Goal: Obtain resource: Obtain resource

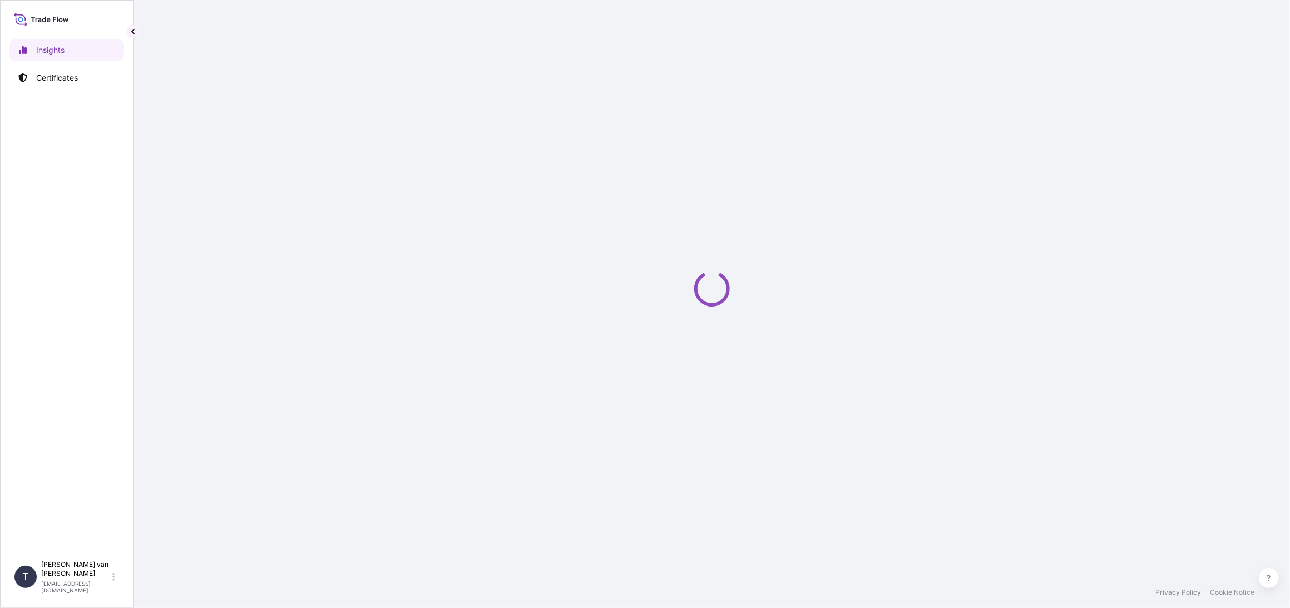
select select "2025"
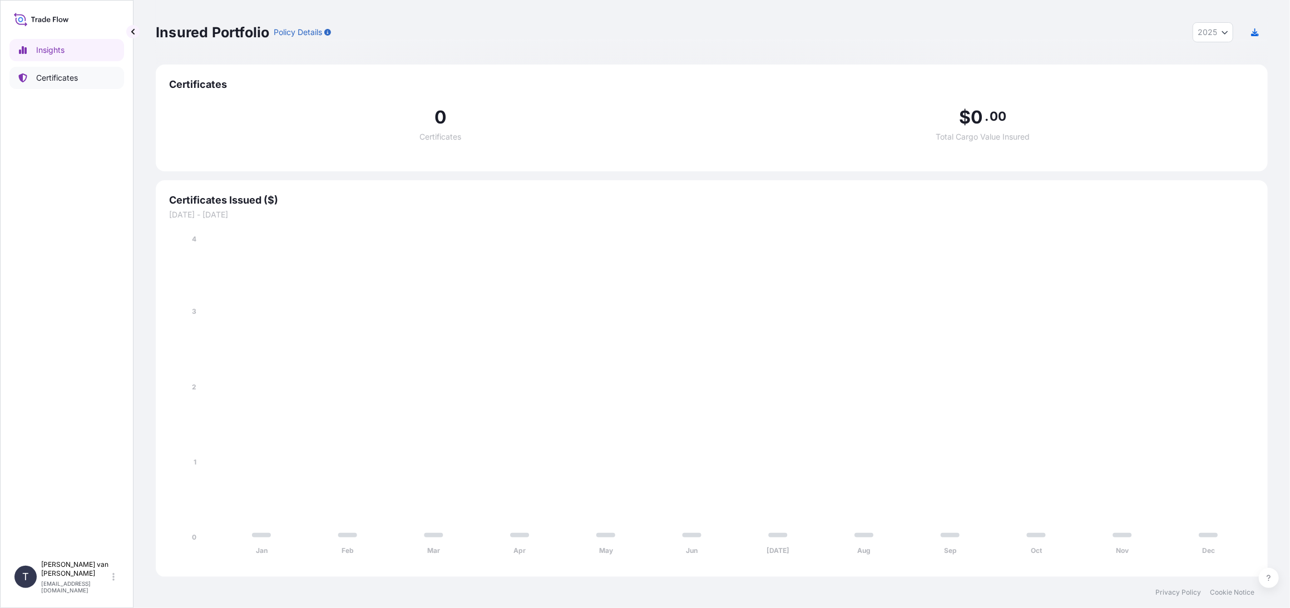
click at [72, 82] on p "Certificates" at bounding box center [57, 77] width 42 height 11
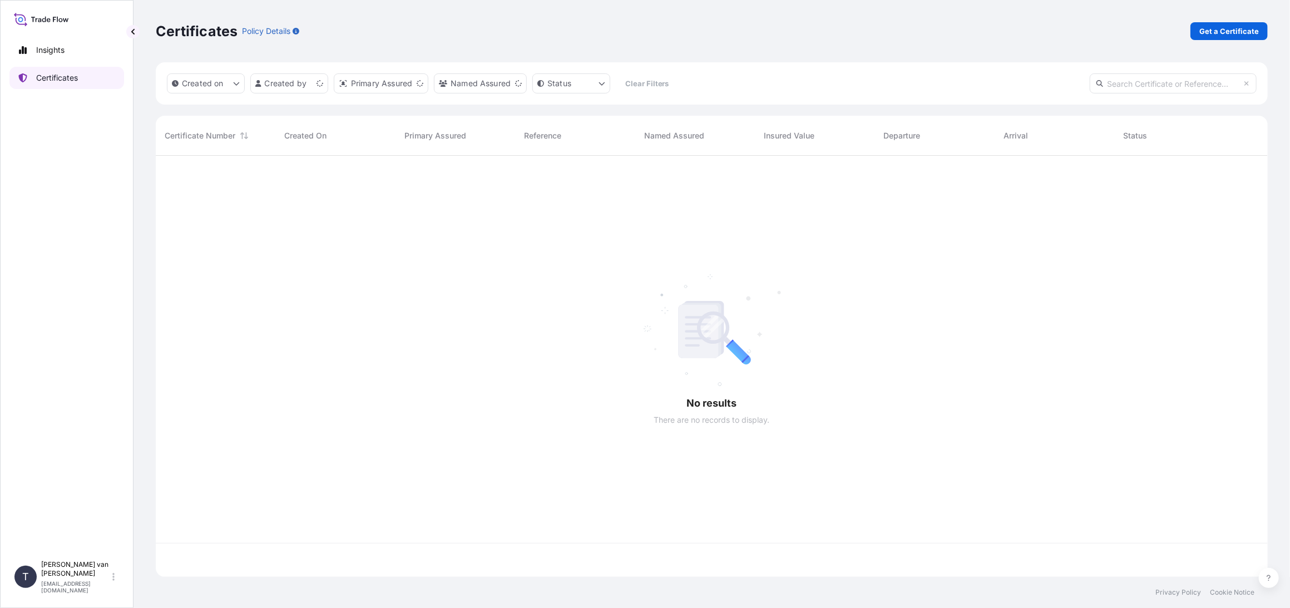
scroll to position [419, 1103]
click at [1253, 32] on p "Get a Certificate" at bounding box center [1229, 31] width 60 height 11
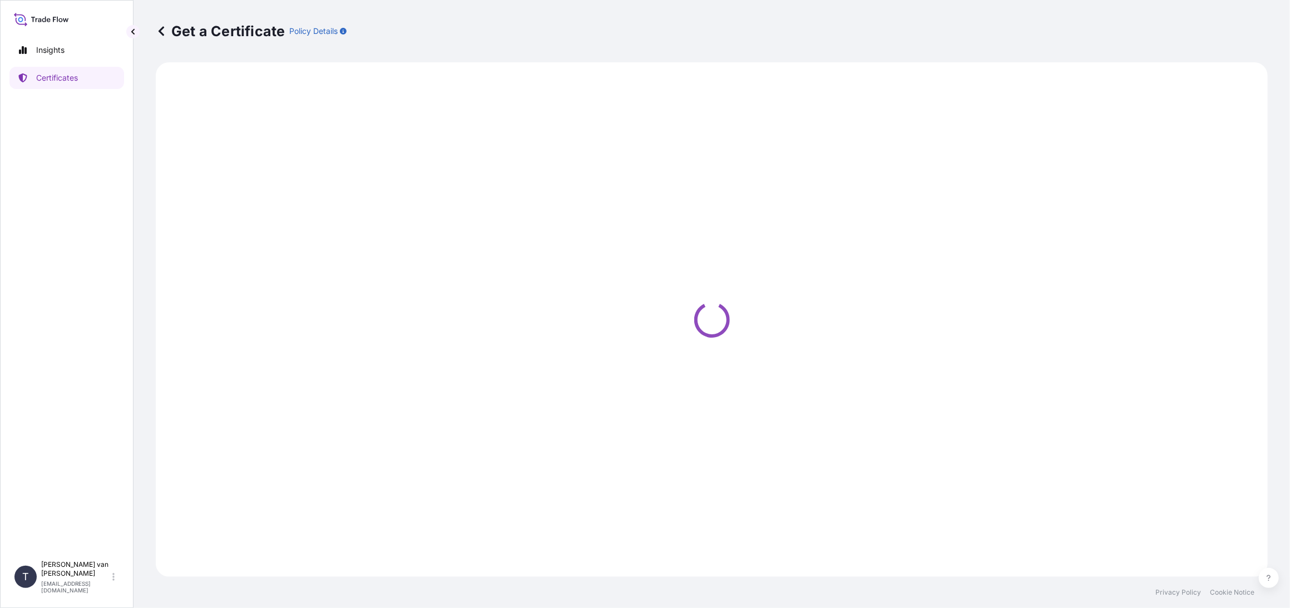
select select "Sea"
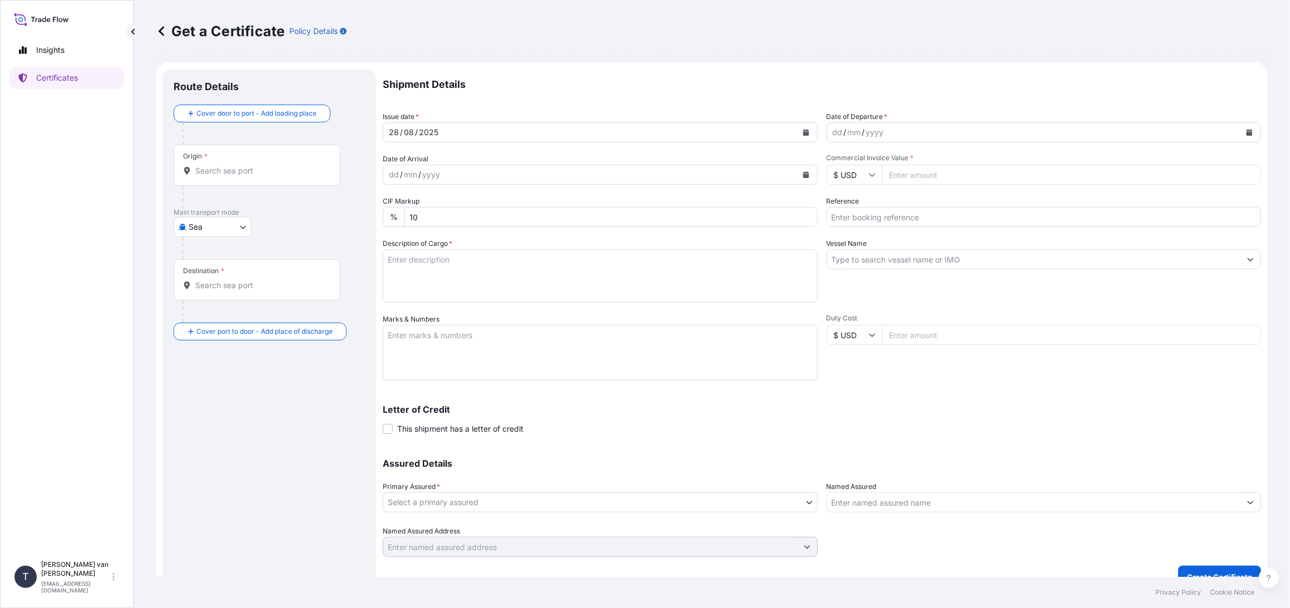
click at [1246, 131] on icon "Calendar" at bounding box center [1249, 132] width 7 height 7
click at [884, 290] on div "27" at bounding box center [884, 289] width 20 height 20
click at [911, 176] on input "Commercial Invoice Value *" at bounding box center [1071, 175] width 379 height 20
type input "17633.59"
click at [870, 174] on icon at bounding box center [872, 174] width 7 height 7
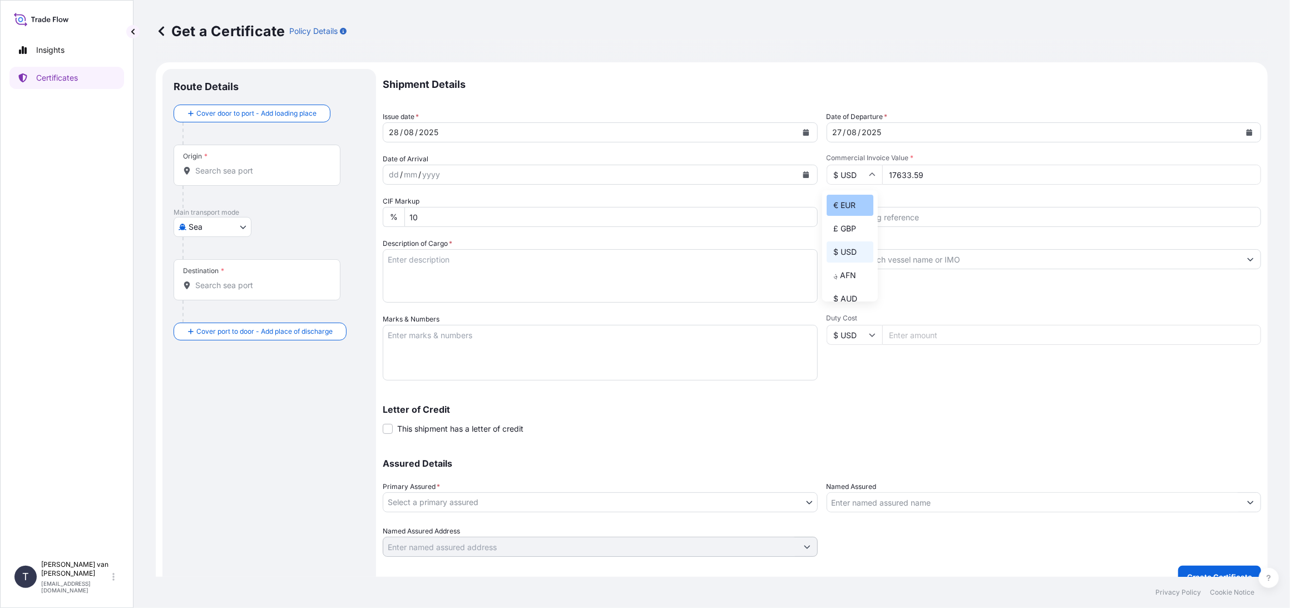
click at [855, 206] on div "€ EUR" at bounding box center [849, 205] width 47 height 21
type input "€ EUR"
click at [860, 219] on input "Reference" at bounding box center [1043, 217] width 435 height 20
type input "86553676"
click at [872, 262] on input "Vessel Name" at bounding box center [1034, 259] width 414 height 20
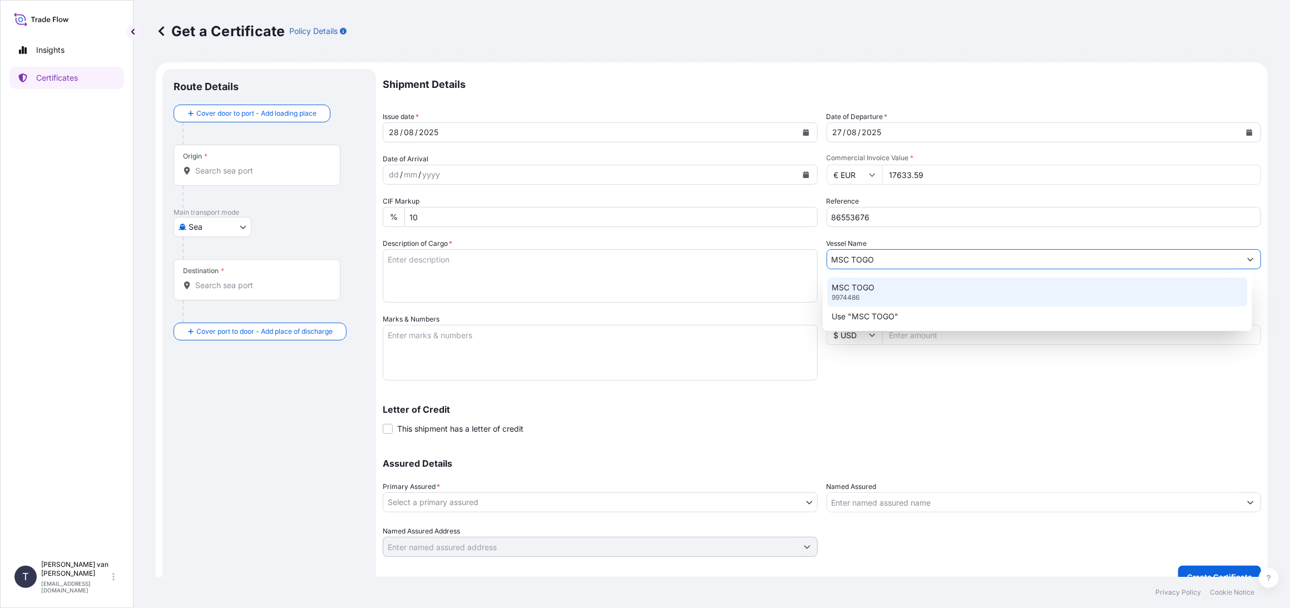
click at [868, 284] on p "MSC TOGO" at bounding box center [852, 287] width 43 height 11
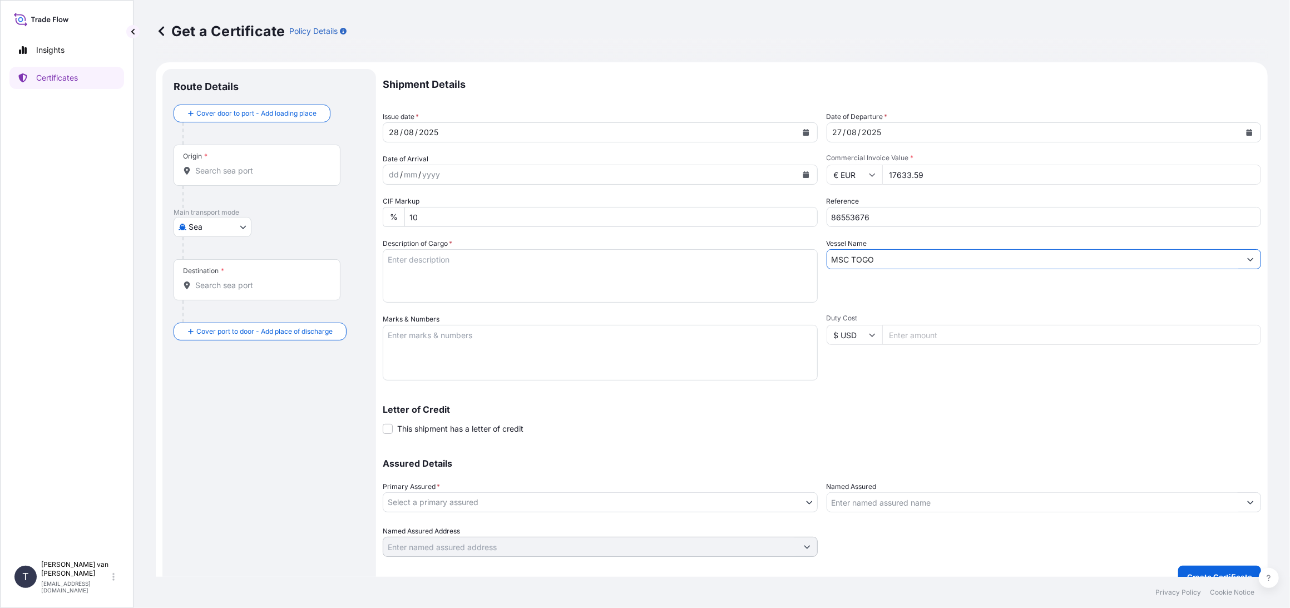
type input "MSC TOGO"
click at [419, 268] on textarea "Description of Cargo *" at bounding box center [600, 275] width 435 height 53
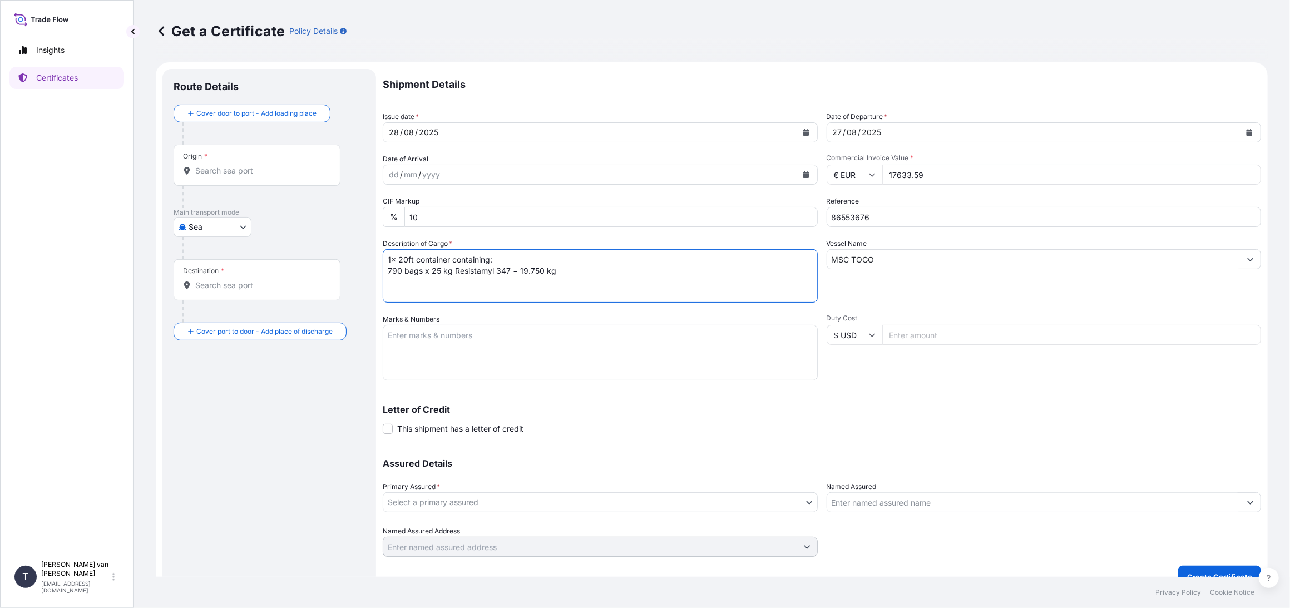
click at [493, 261] on textarea "1x 20ft container containing: 790 bags x 25 kg Resistamyl 347 = 19.750 kg" at bounding box center [600, 275] width 435 height 53
drag, startPoint x: 449, startPoint y: 257, endPoint x: 381, endPoint y: 259, distance: 67.9
click at [381, 259] on form "Route Details Cover door to port - Add loading place Place of loading Road / [G…" at bounding box center [712, 328] width 1112 height 532
type textarea "1x 20ft container containing: 790 bags x 25 kg Resistamyl 347 = 19.750 kg"
click at [400, 342] on textarea "Marks & Numbers" at bounding box center [600, 353] width 435 height 56
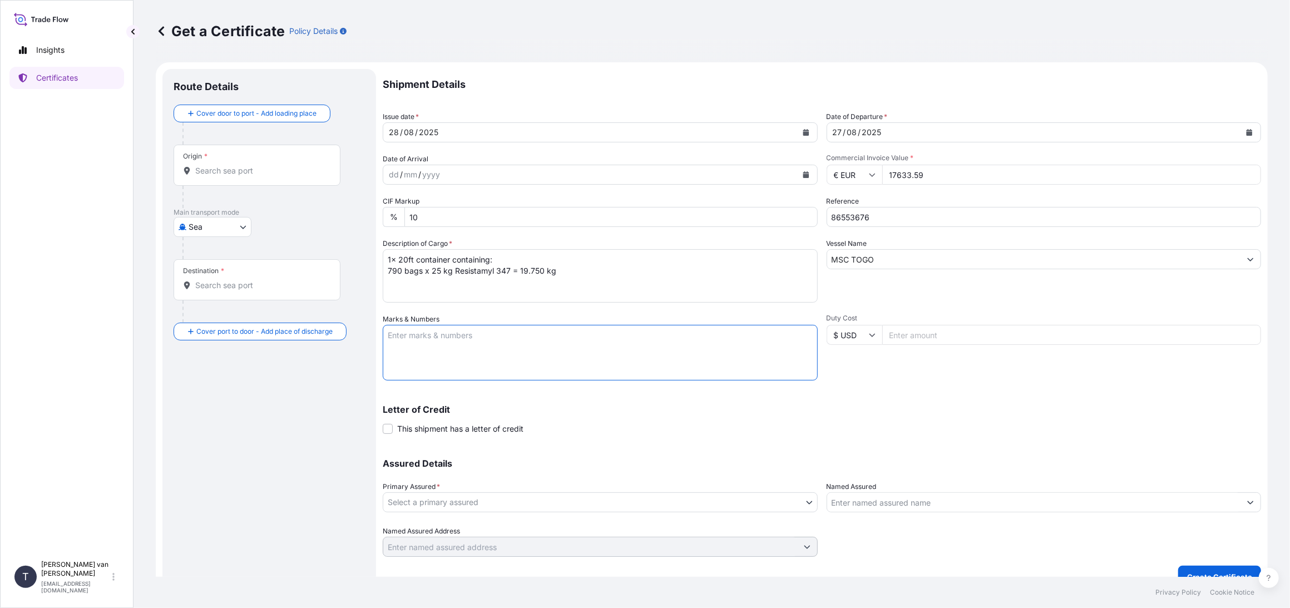
paste textarea "1x 20ft container"
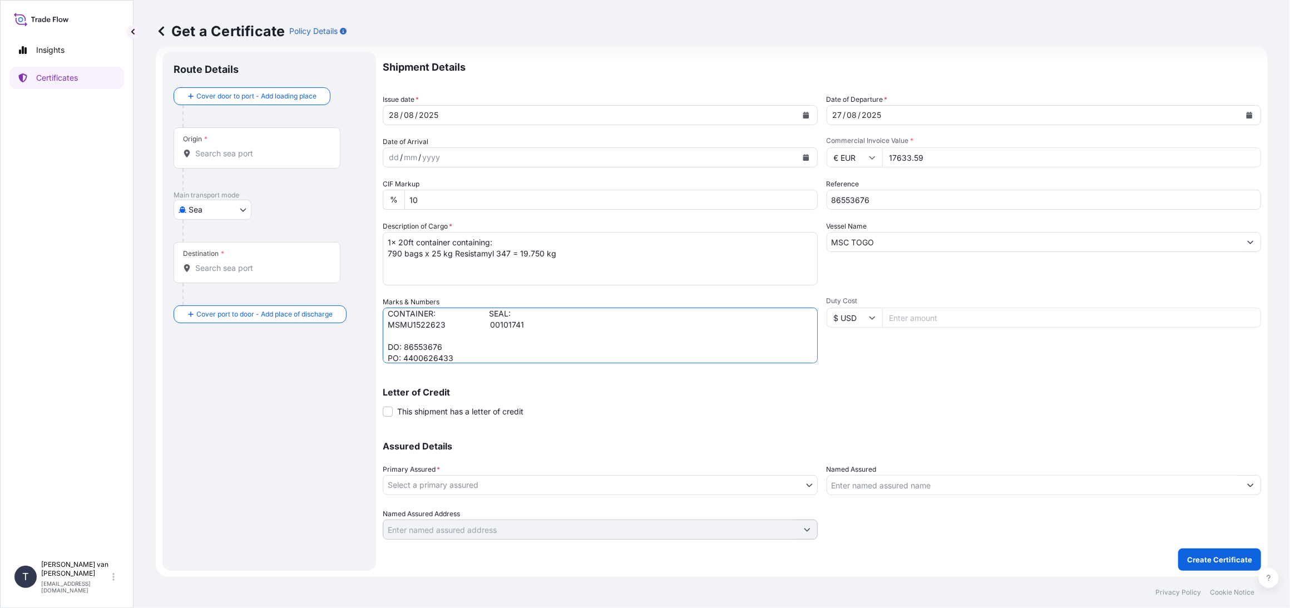
type textarea "1x 20ft container: CONTAINER: SEAL: MSMU1522623 00101741 DO: 86553676 PO: 44006…"
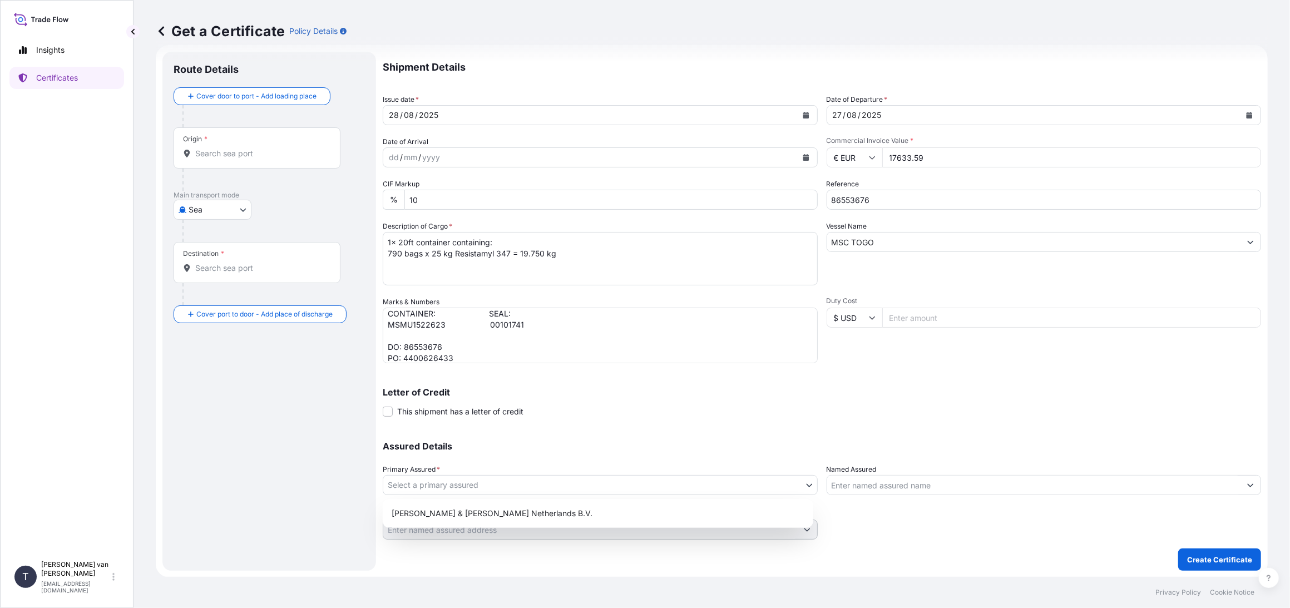
click at [483, 485] on body "Insights Certificates T [PERSON_NAME] van t Hoenderdaal [EMAIL_ADDRESS][DOMAIN_…" at bounding box center [645, 304] width 1290 height 608
click at [478, 506] on div "[PERSON_NAME] & [PERSON_NAME] Netherlands B.V." at bounding box center [598, 513] width 422 height 20
select select "31666"
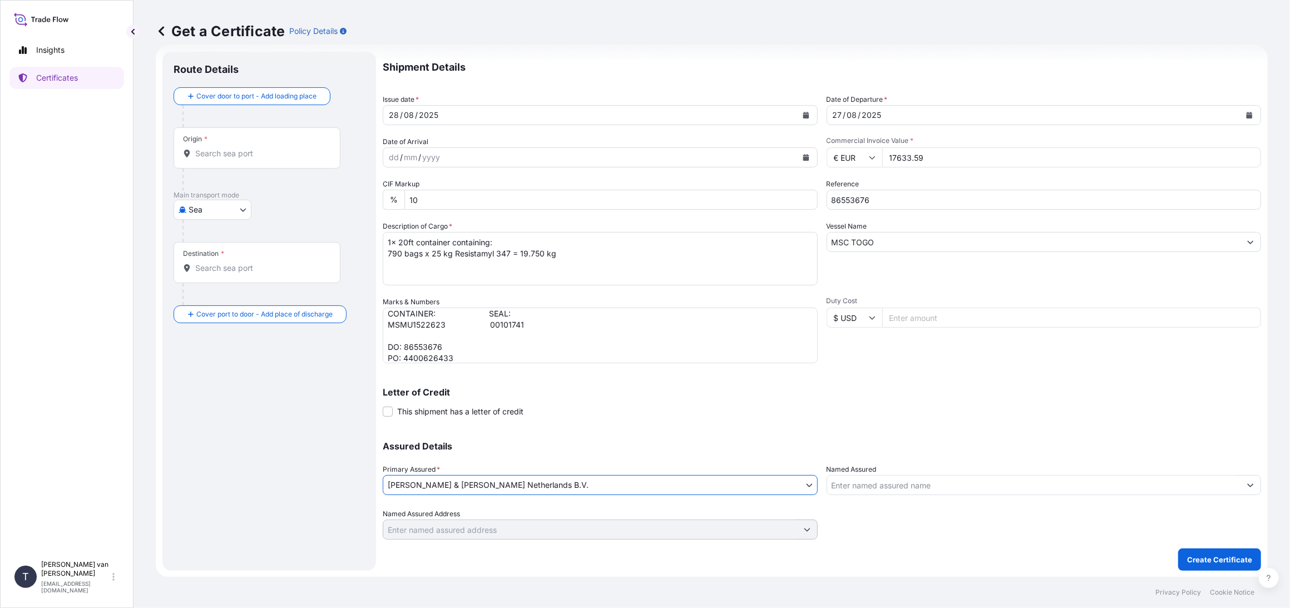
click at [233, 144] on div "Origin *" at bounding box center [257, 147] width 167 height 41
click at [233, 148] on input "Origin *" at bounding box center [260, 153] width 131 height 11
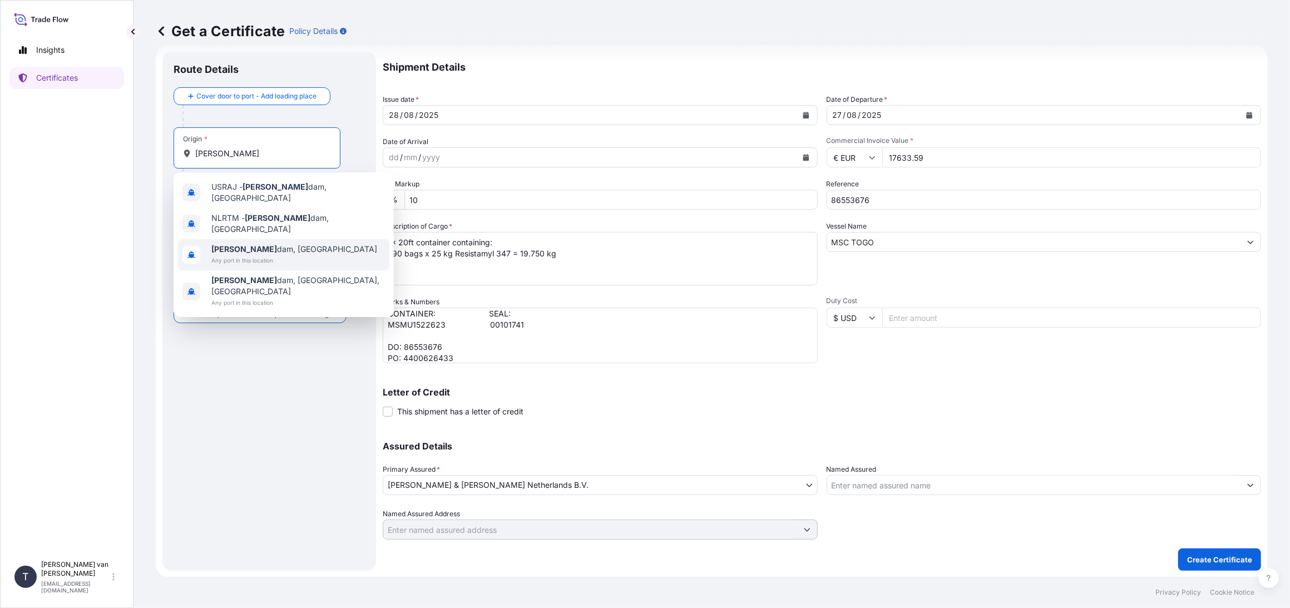
click at [246, 270] on div "[PERSON_NAME][GEOGRAPHIC_DATA], [GEOGRAPHIC_DATA], [GEOGRAPHIC_DATA] Any port i…" at bounding box center [283, 291] width 211 height 42
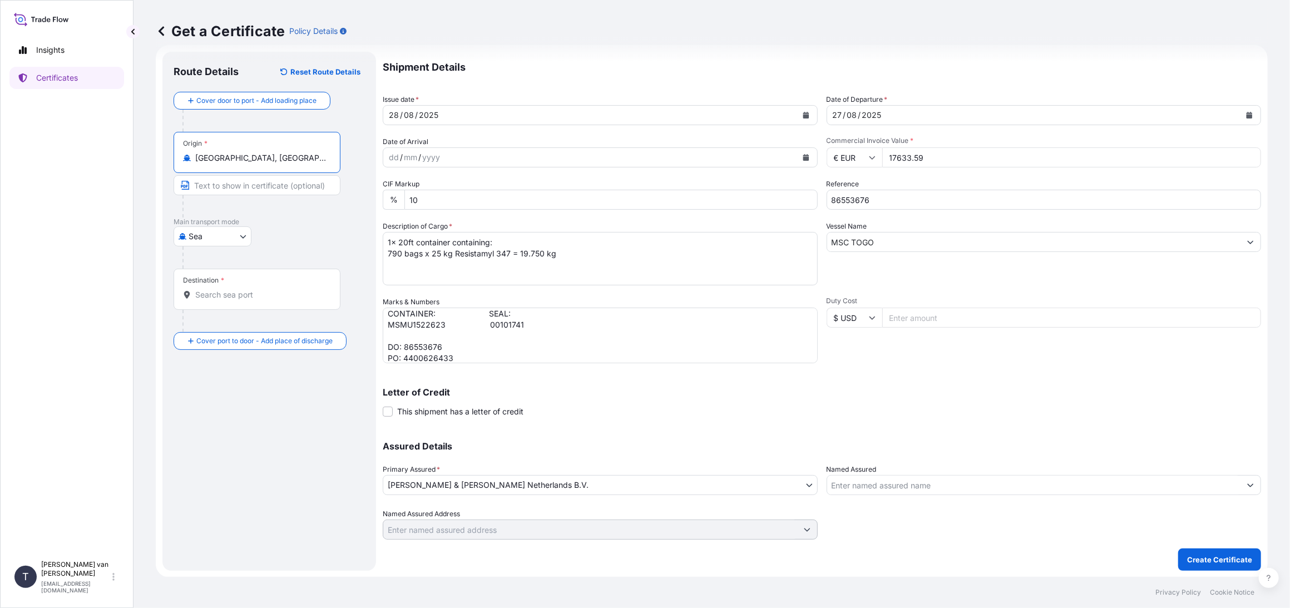
drag, startPoint x: 276, startPoint y: 155, endPoint x: 32, endPoint y: 131, distance: 244.7
click at [32, 131] on div "Insights Certificates T [PERSON_NAME] van t Hoenderdaal [EMAIL_ADDRESS][DOMAIN_…" at bounding box center [645, 304] width 1290 height 608
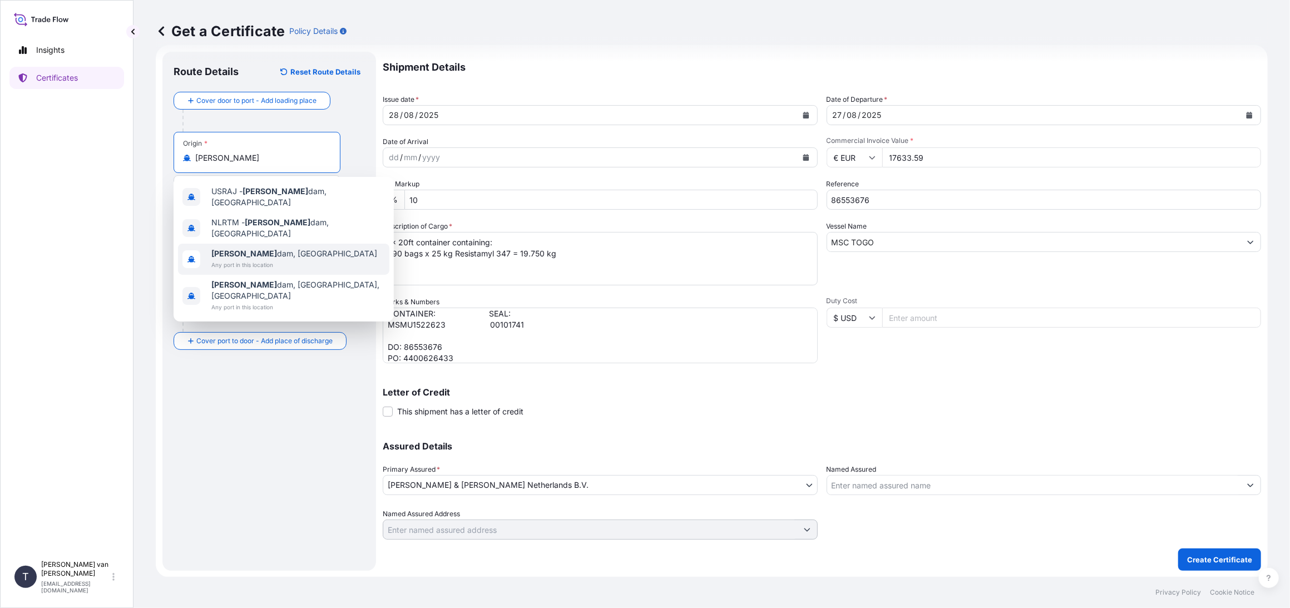
click at [251, 248] on span "[PERSON_NAME] dam, [GEOGRAPHIC_DATA]" at bounding box center [294, 253] width 166 height 11
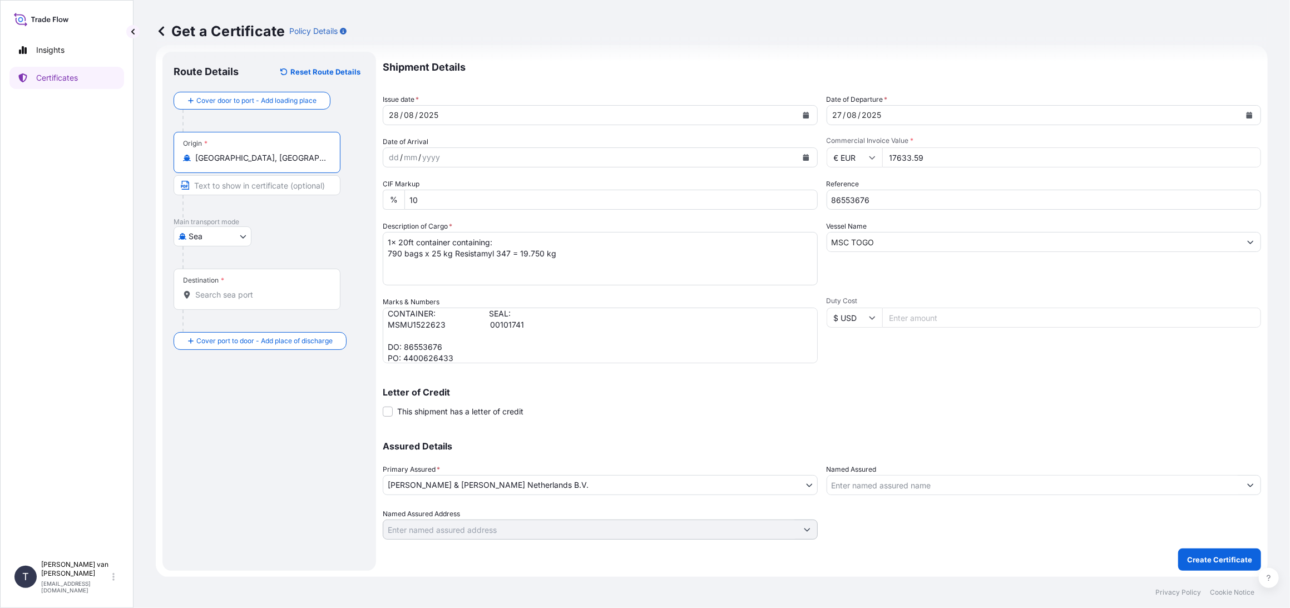
type input "[GEOGRAPHIC_DATA], [GEOGRAPHIC_DATA]"
click at [234, 292] on input "Destination *" at bounding box center [260, 294] width 131 height 11
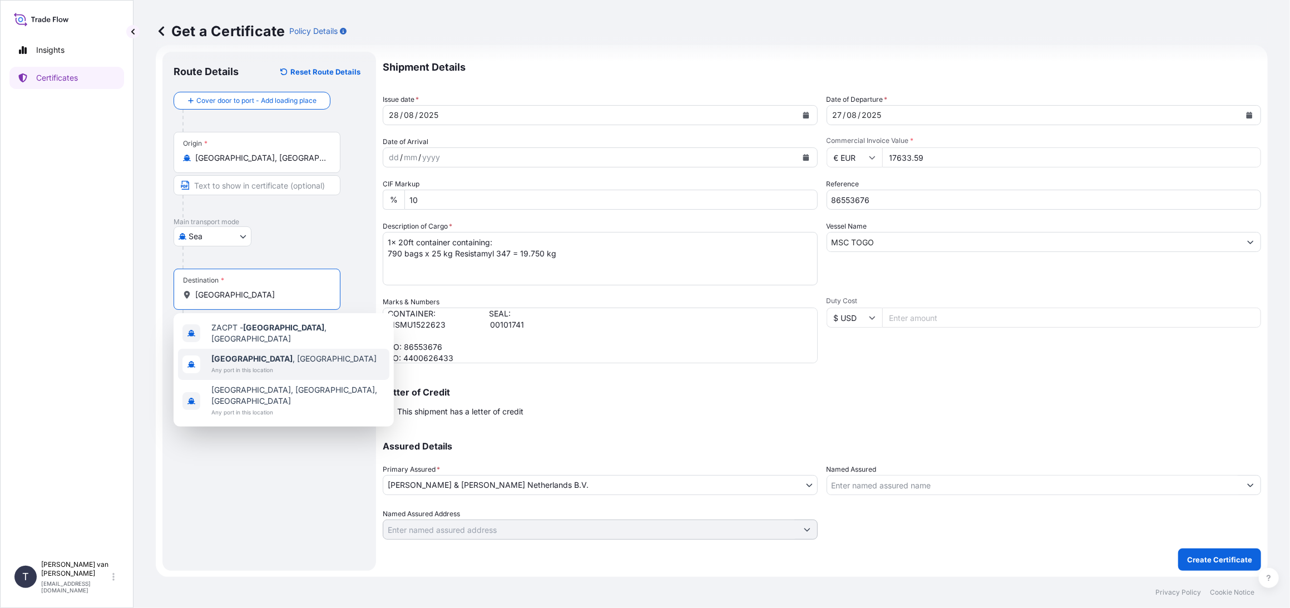
click at [303, 355] on span "[GEOGRAPHIC_DATA] , [GEOGRAPHIC_DATA]" at bounding box center [293, 358] width 165 height 11
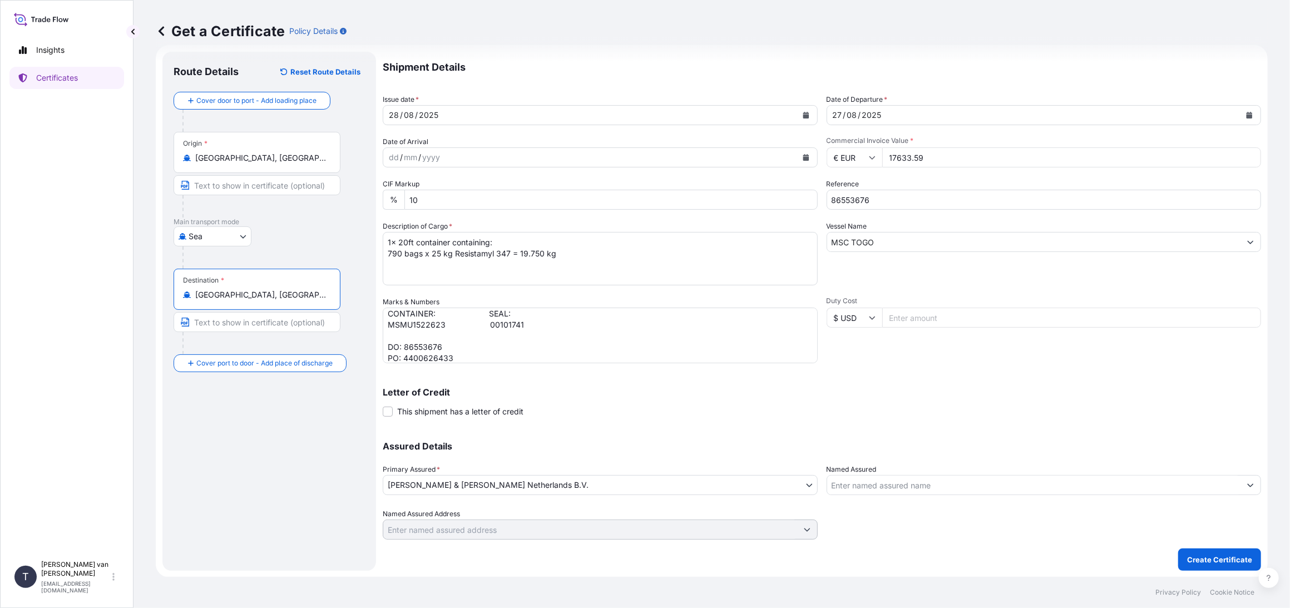
type input "[GEOGRAPHIC_DATA], [GEOGRAPHIC_DATA]"
click at [1191, 549] on button "Create Certificate" at bounding box center [1219, 559] width 83 height 22
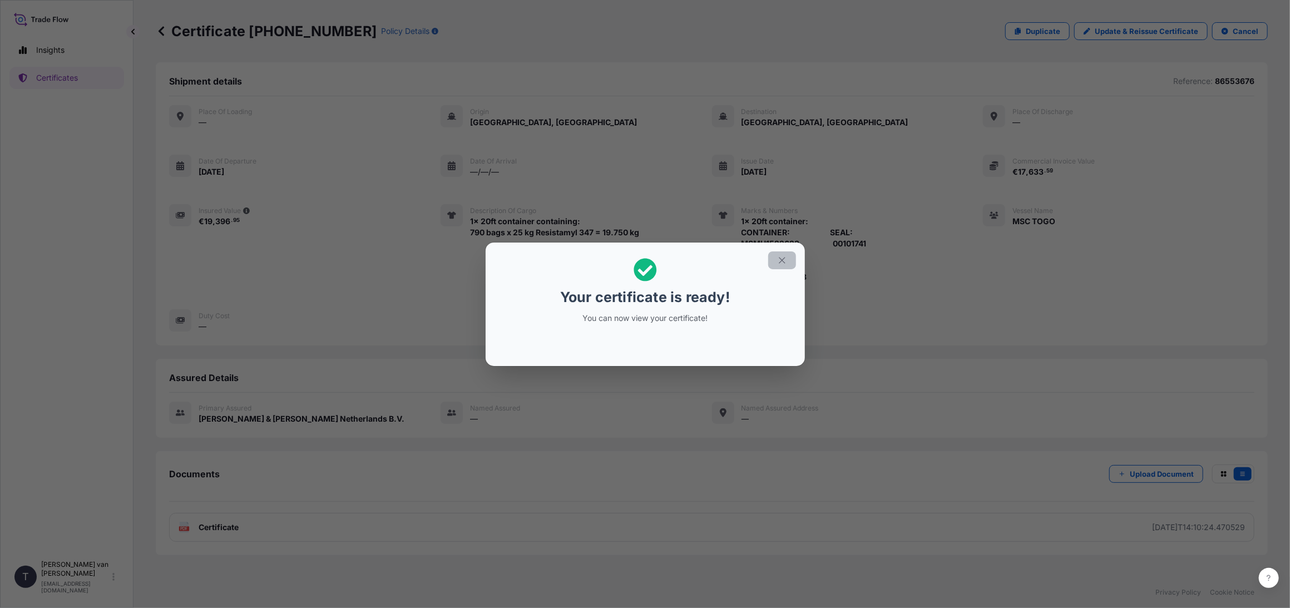
click at [785, 261] on icon "button" at bounding box center [782, 260] width 10 height 10
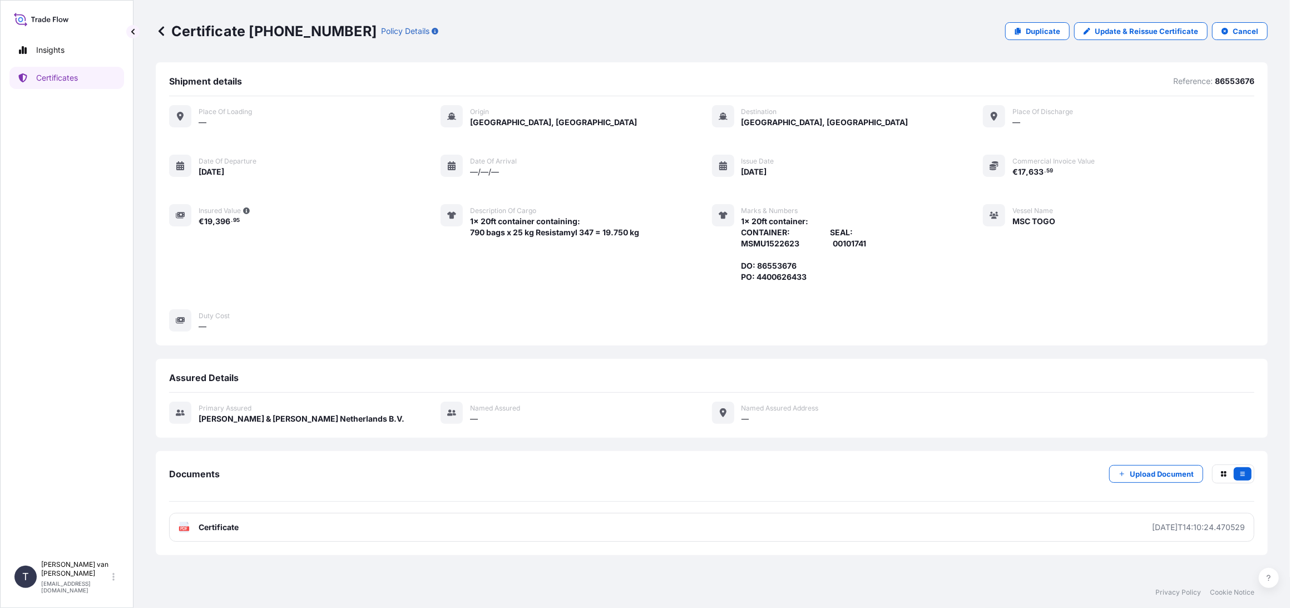
click at [320, 29] on p "Certificate [PHONE_NUMBER]" at bounding box center [266, 31] width 221 height 18
drag, startPoint x: 333, startPoint y: 30, endPoint x: 251, endPoint y: 25, distance: 81.9
click at [251, 25] on p "Certificate [PHONE_NUMBER]" at bounding box center [266, 31] width 221 height 18
copy p "[PHONE_NUMBER]"
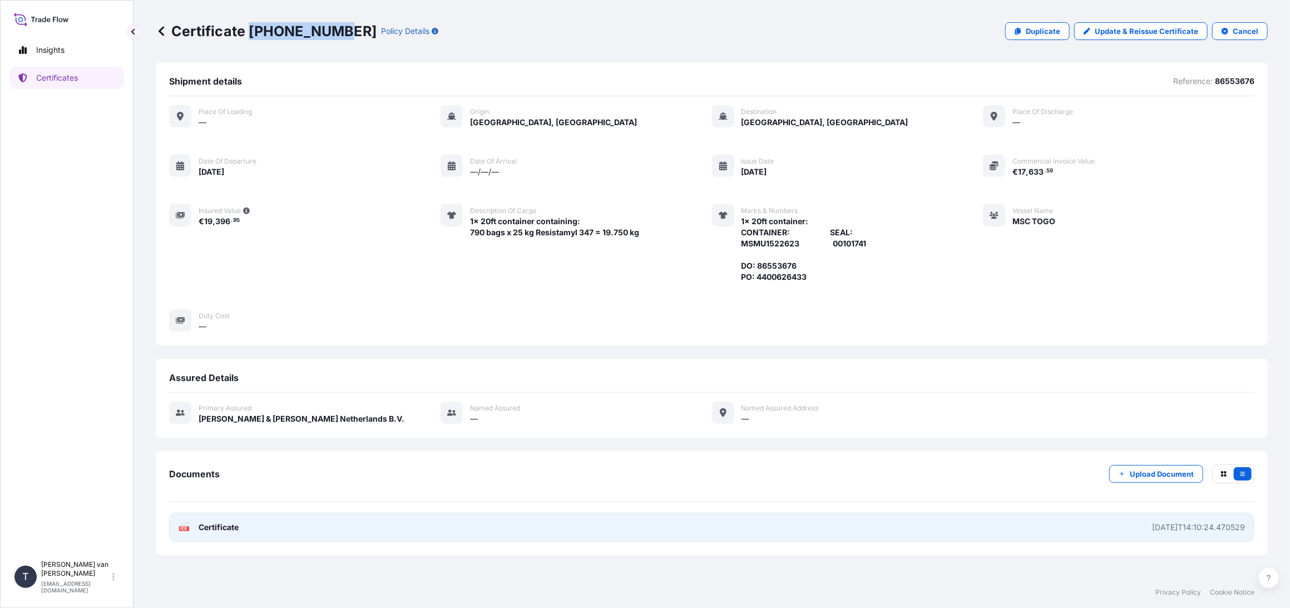
click at [225, 523] on span "Certificate" at bounding box center [219, 527] width 40 height 11
